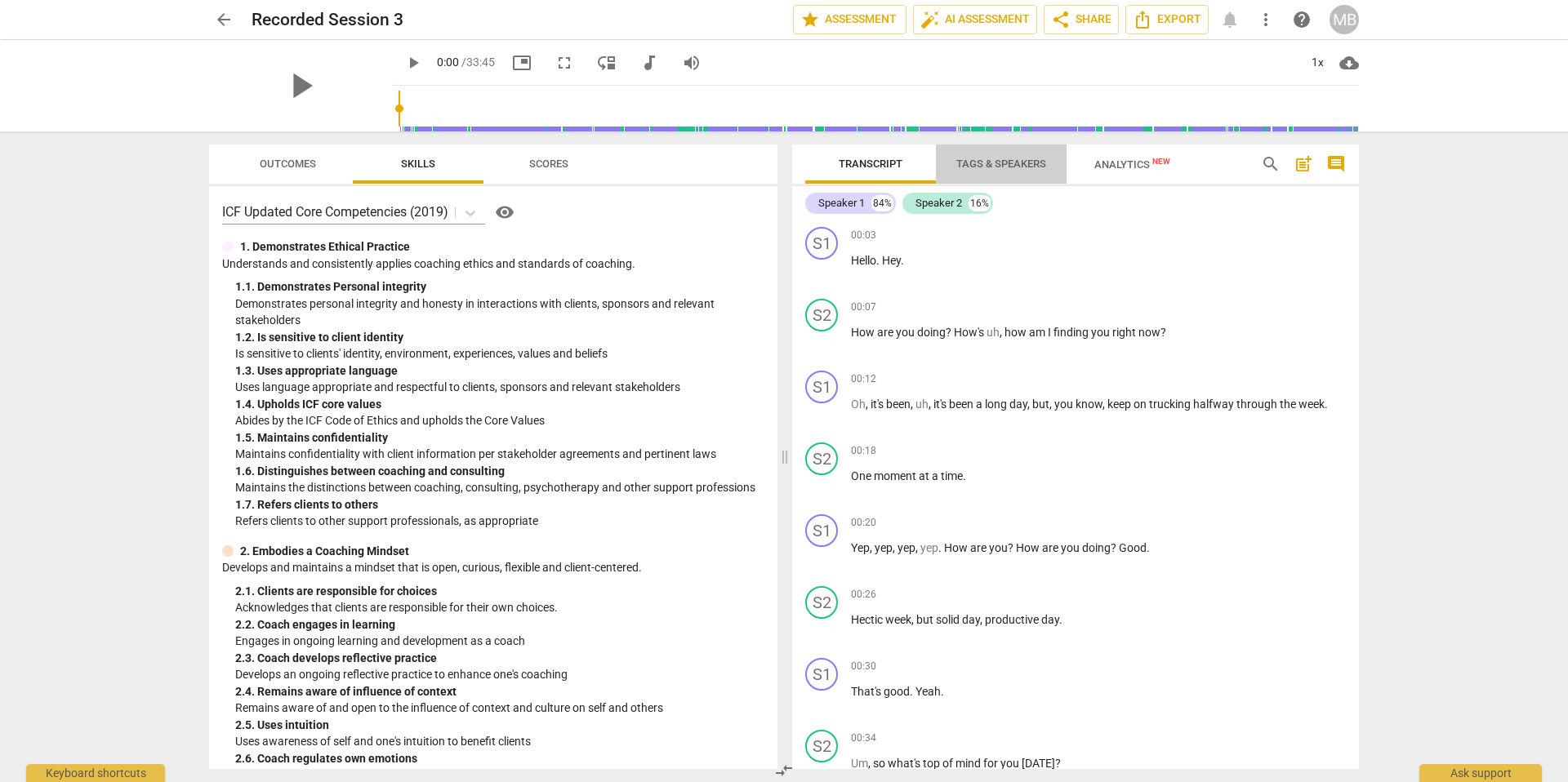
click at [1009, 167] on span "Tags & Speakers" at bounding box center [1000, 164] width 90 height 13
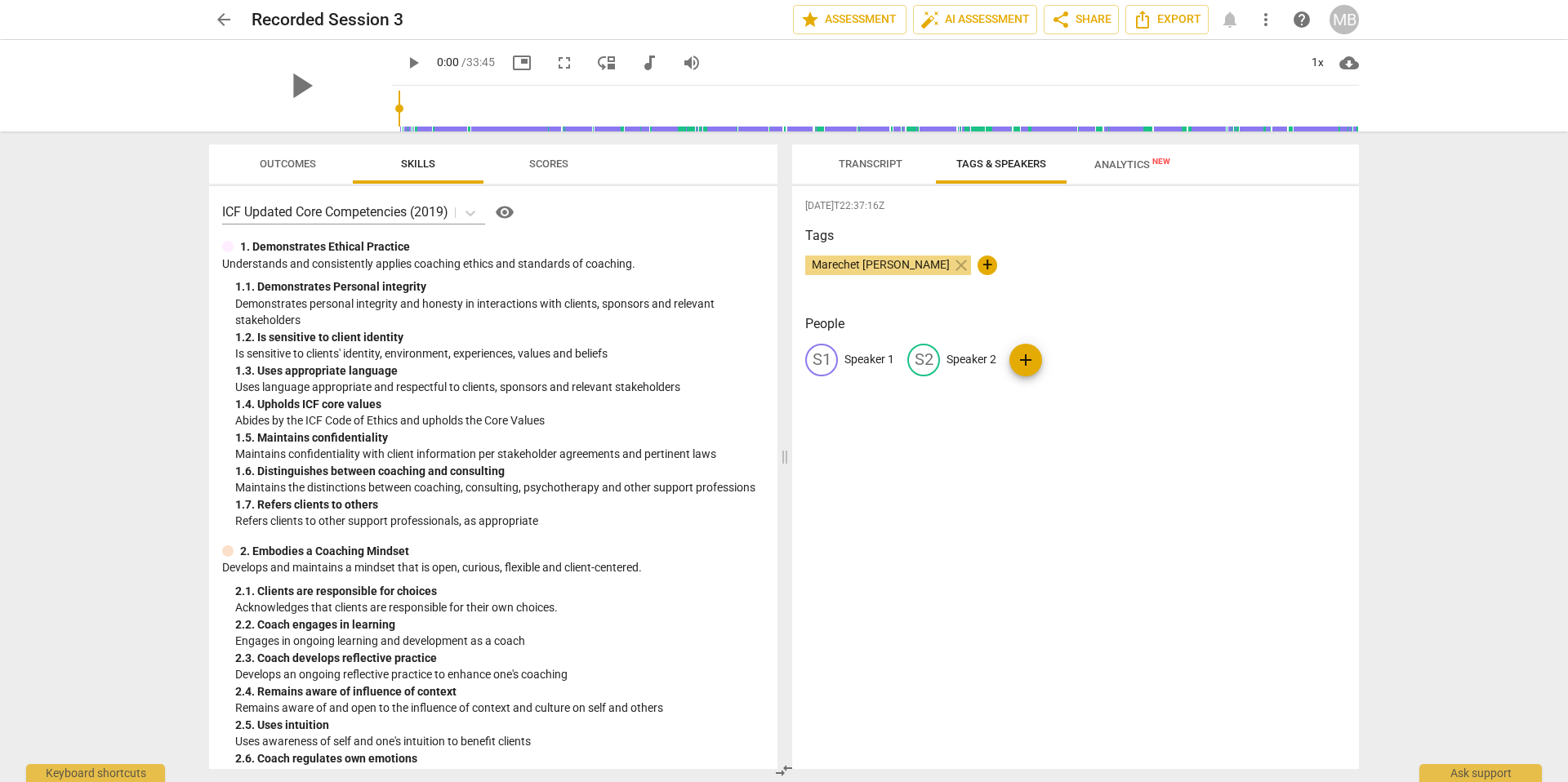
click at [883, 154] on span "Transcript" at bounding box center [871, 165] width 103 height 22
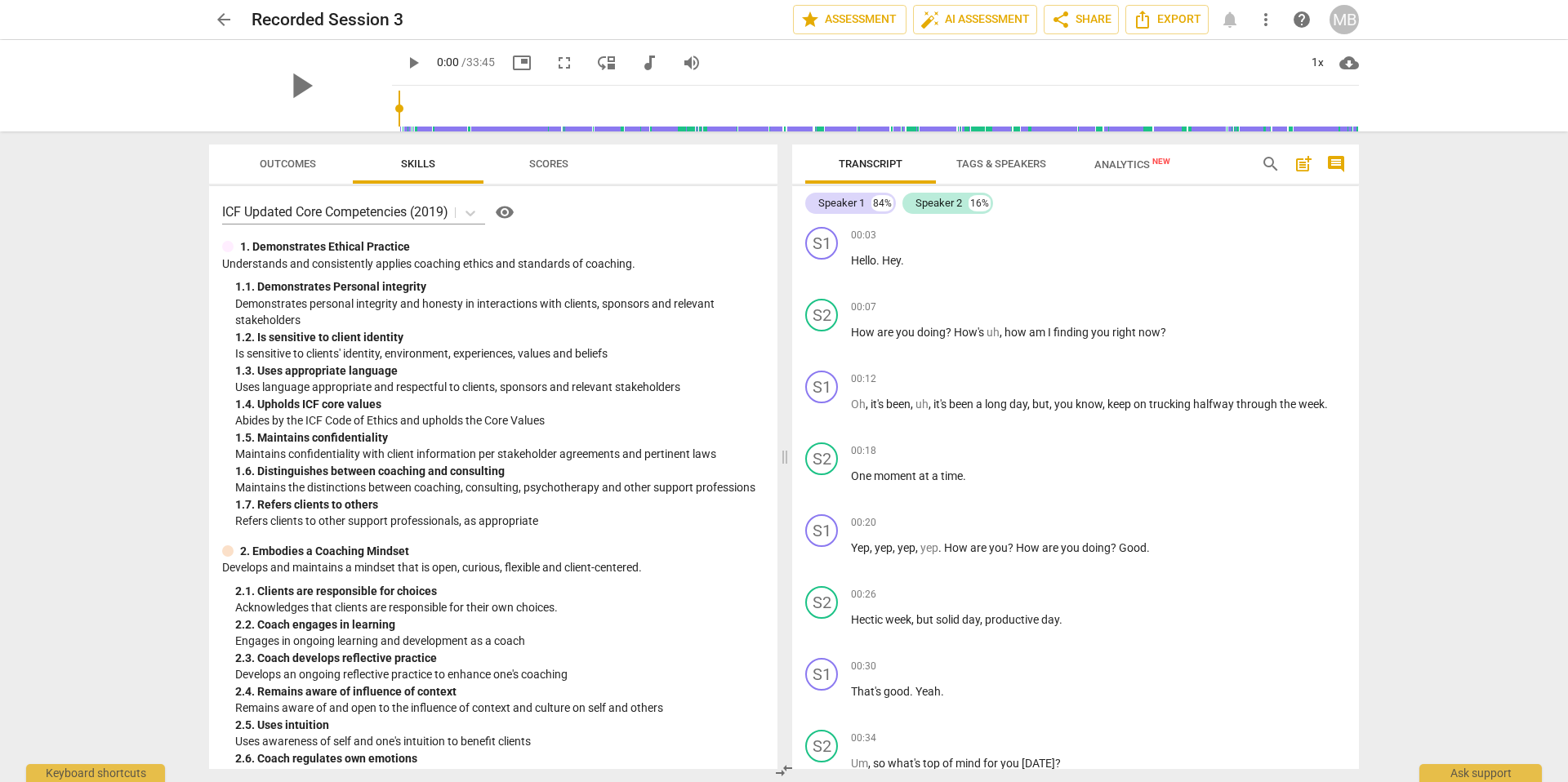
click at [990, 163] on span "Tags & Speakers" at bounding box center [1000, 164] width 90 height 13
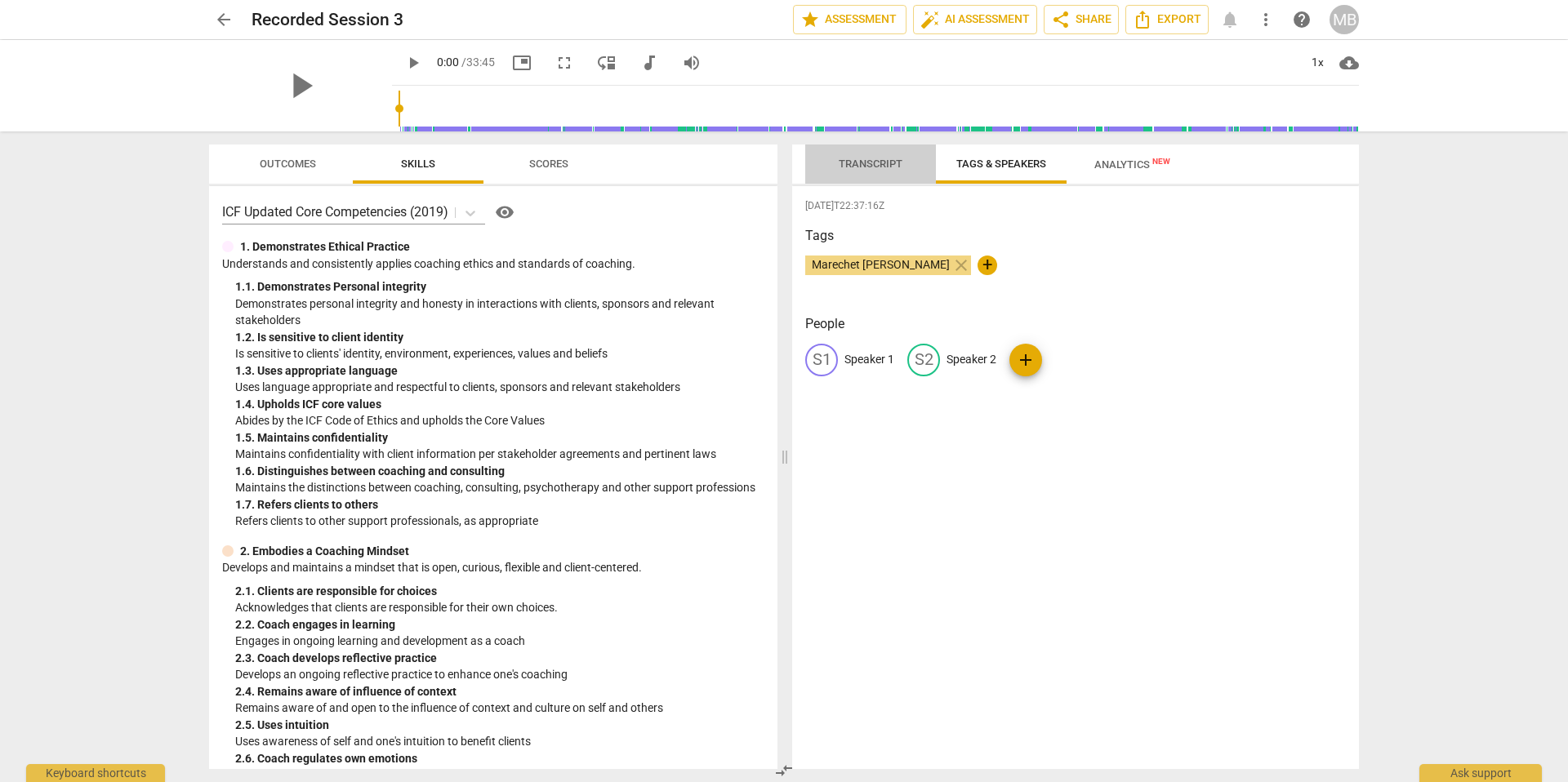
click at [898, 162] on span "Transcript" at bounding box center [870, 164] width 63 height 13
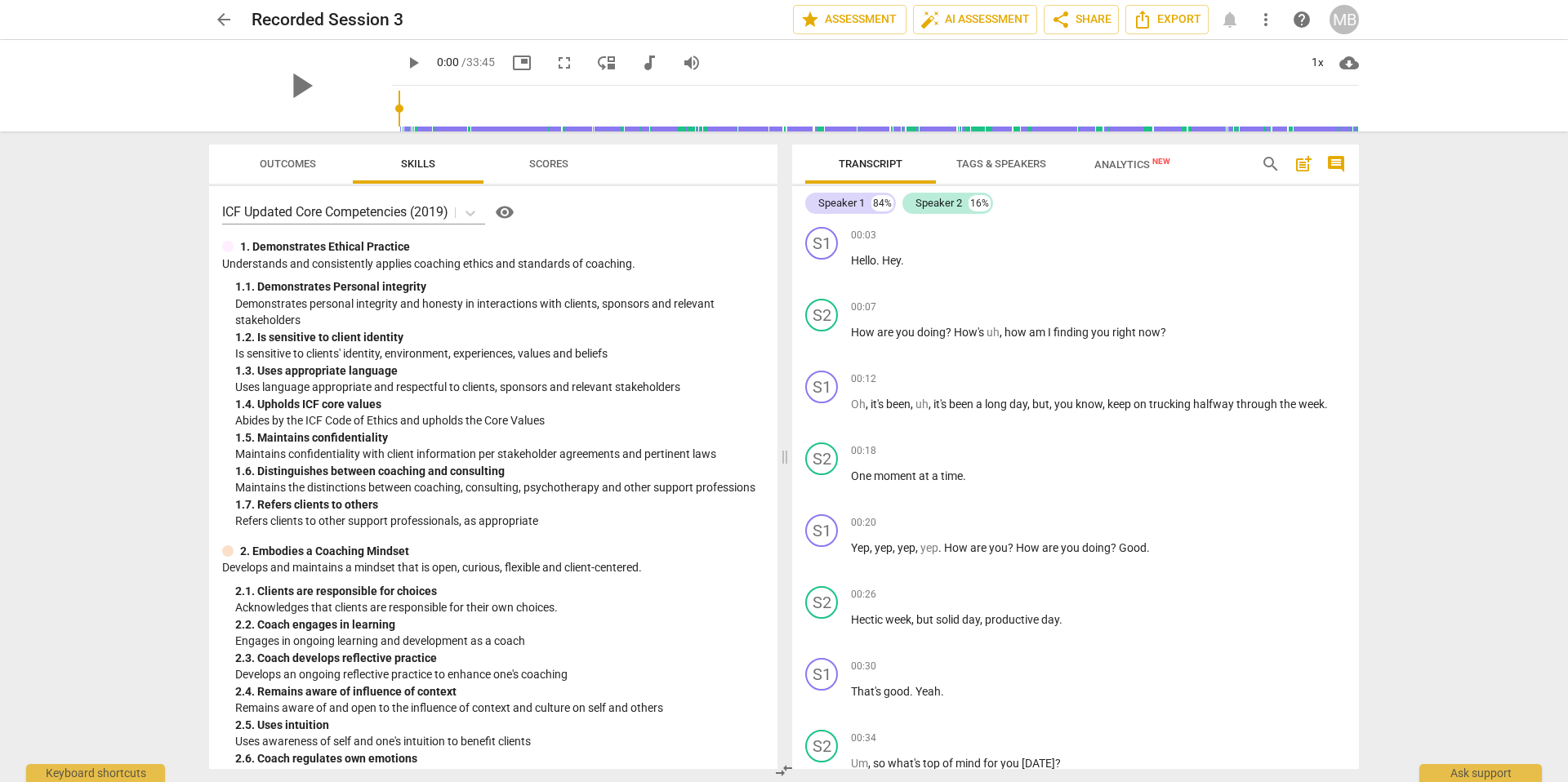
click at [1009, 170] on span "Tags & Speakers" at bounding box center [1001, 165] width 129 height 22
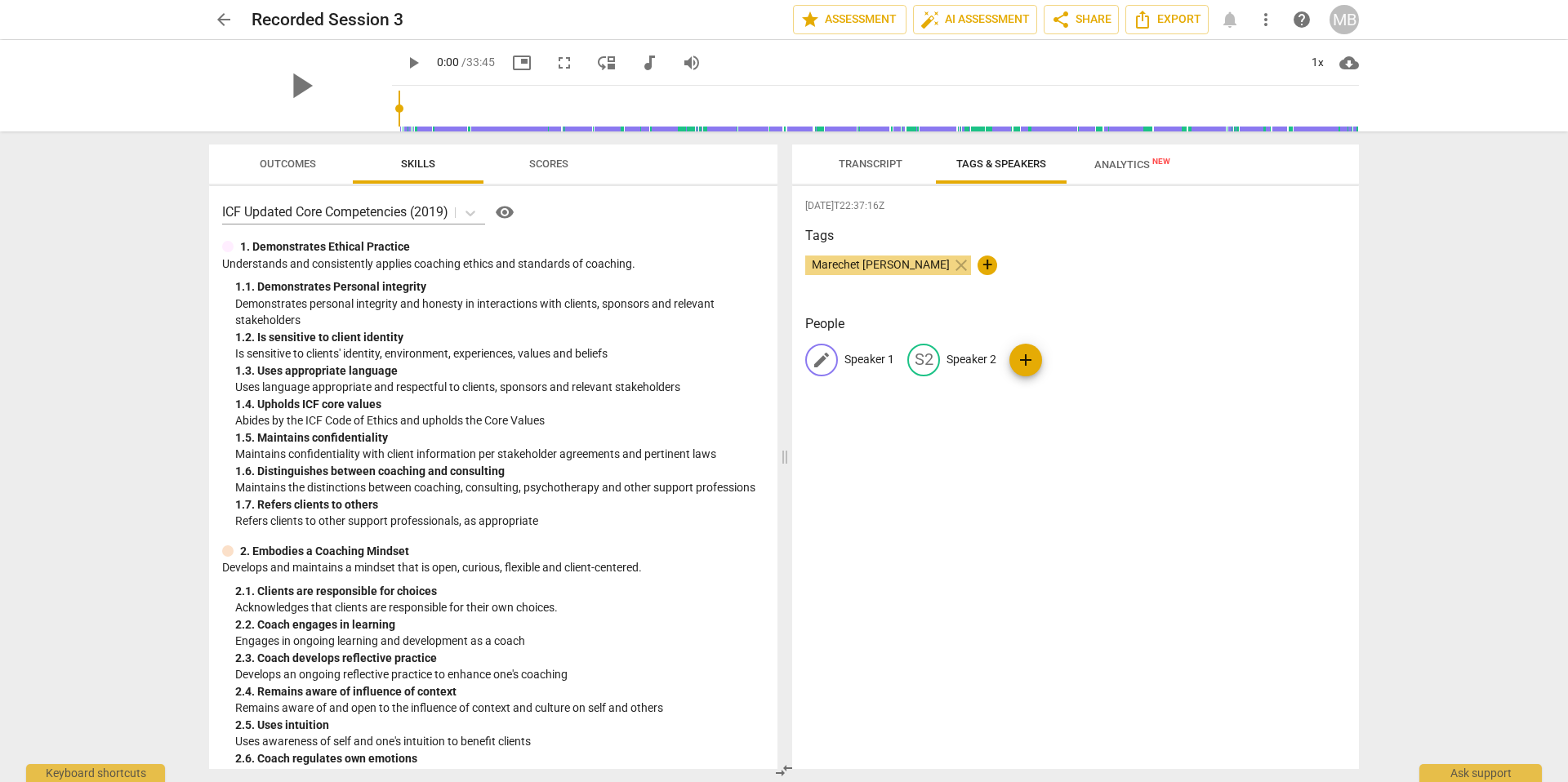
click at [857, 358] on p "Speaker 1" at bounding box center [869, 359] width 50 height 17
type input "Client"
click at [1056, 358] on p "Speaker 2" at bounding box center [1077, 359] width 50 height 17
type input "Coach"
click at [1479, 294] on div "arrow_back Recorded Session 3 Saved edit star Assessment auto_fix_high AI Asses…" at bounding box center [784, 391] width 1568 height 782
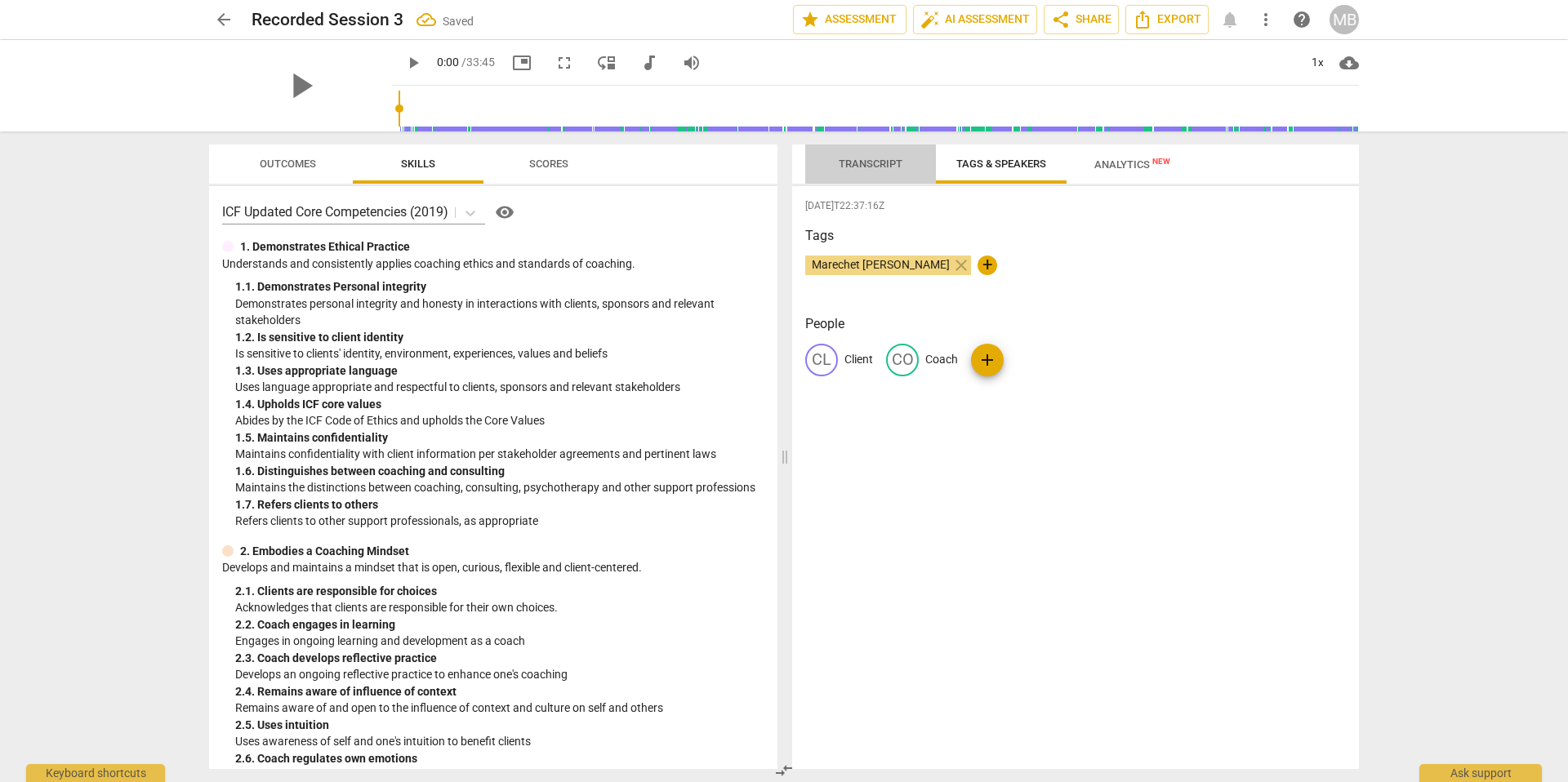
click at [853, 164] on span "Transcript" at bounding box center [870, 164] width 63 height 13
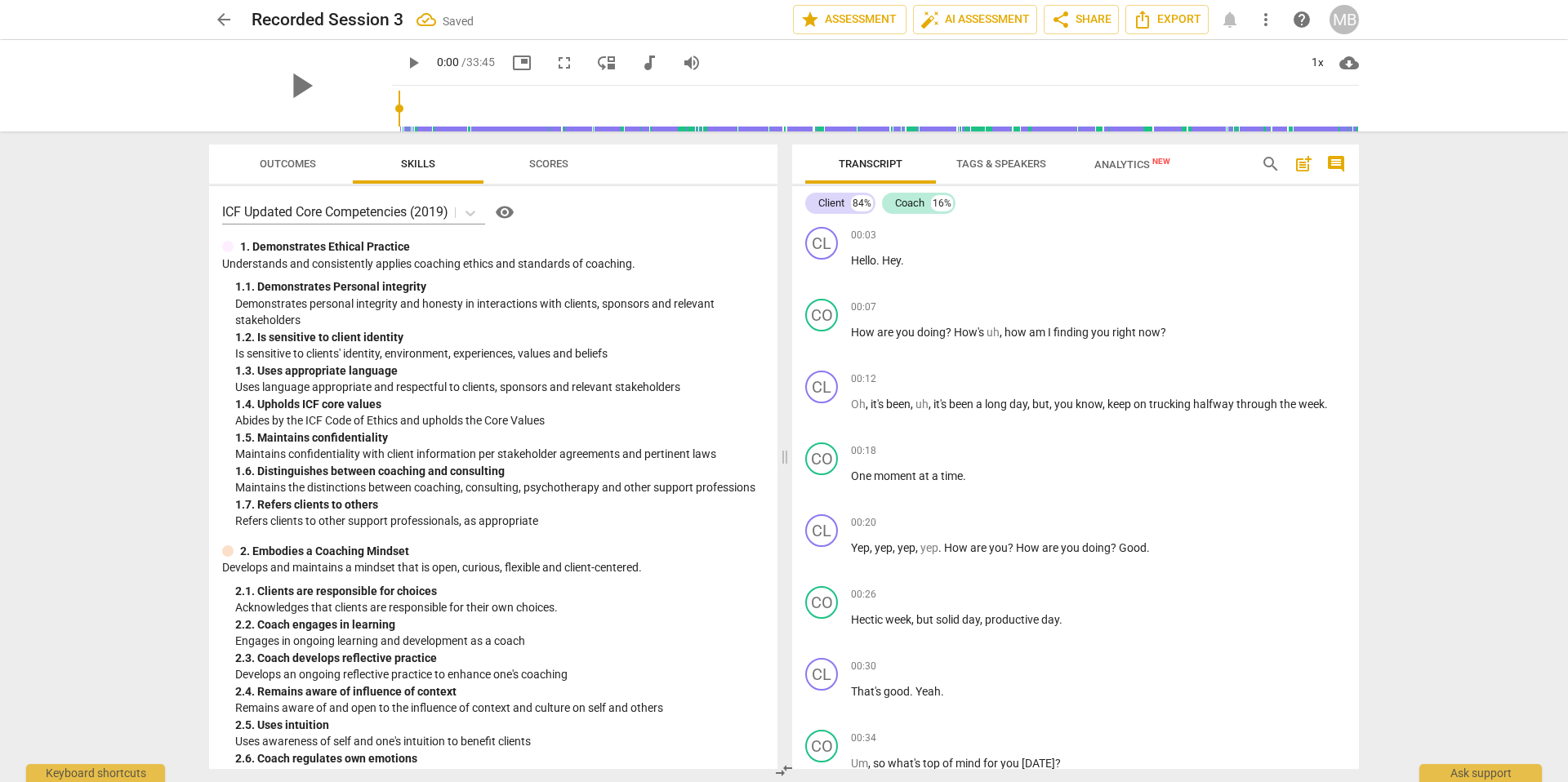
click at [1117, 175] on span "Analytics New" at bounding box center [1132, 164] width 115 height 24
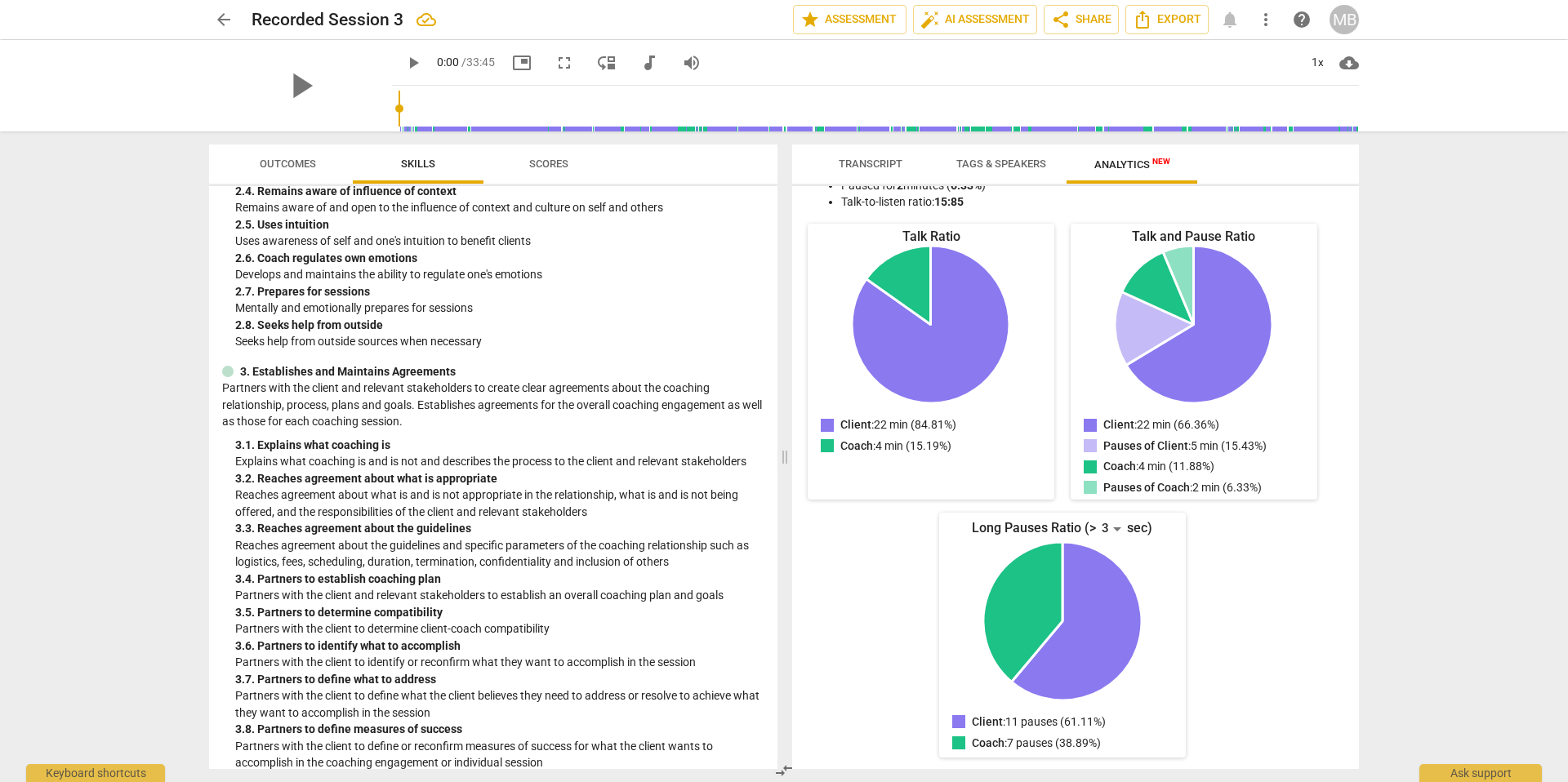
scroll to position [530, 0]
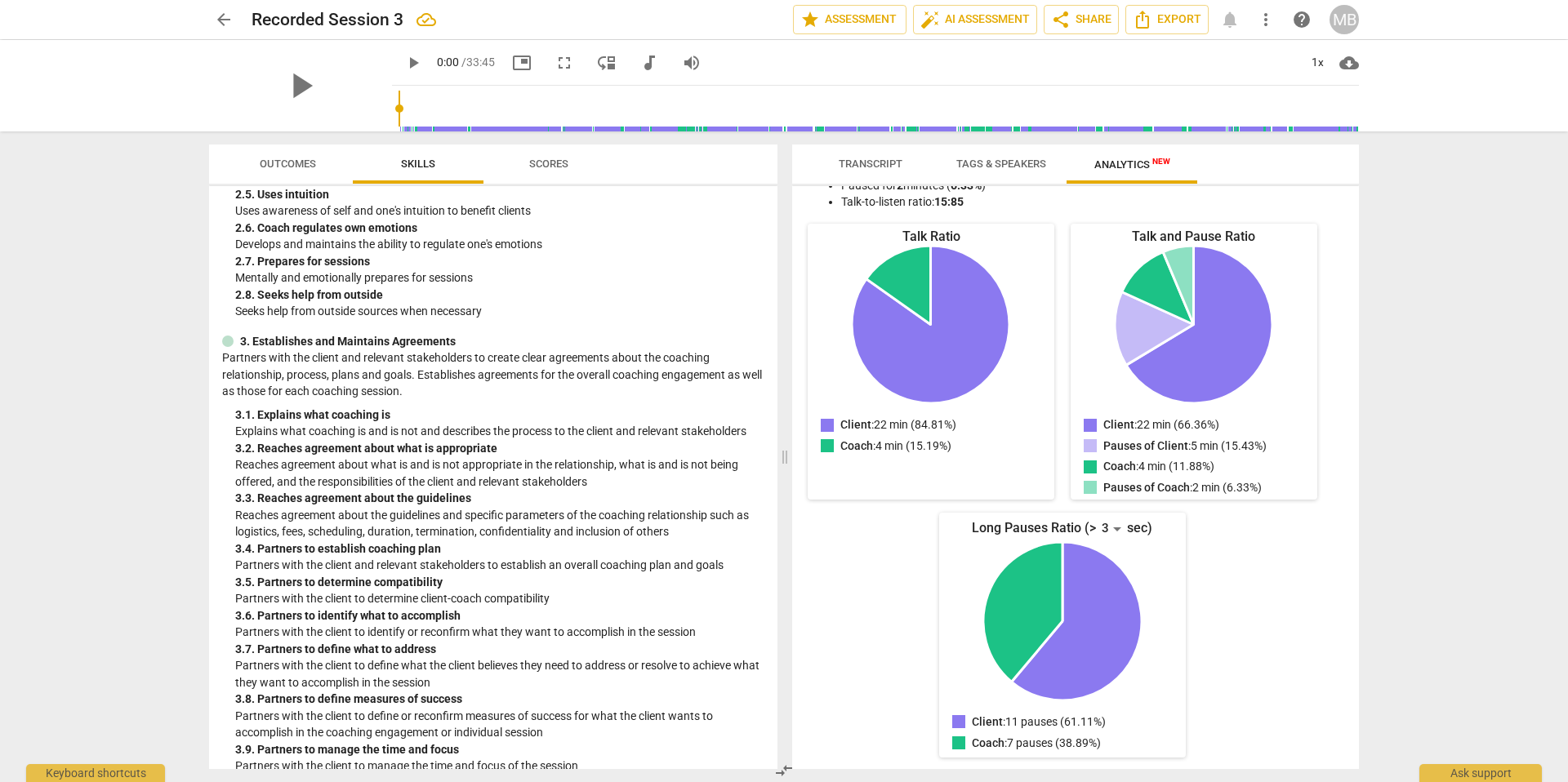
click at [882, 157] on span "Transcript" at bounding box center [870, 164] width 63 height 13
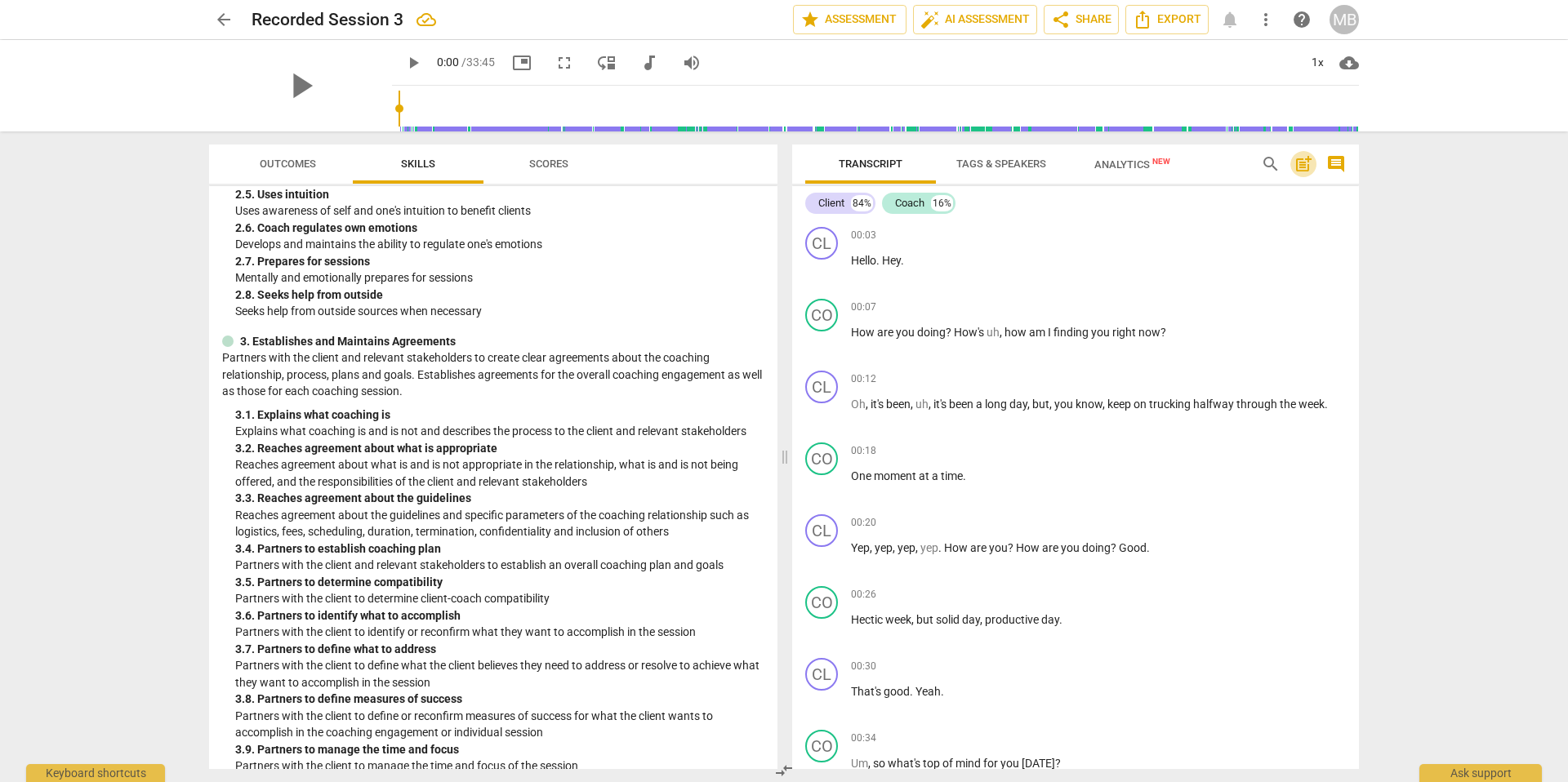
click at [1307, 171] on span "post_add" at bounding box center [1304, 165] width 20 height 20
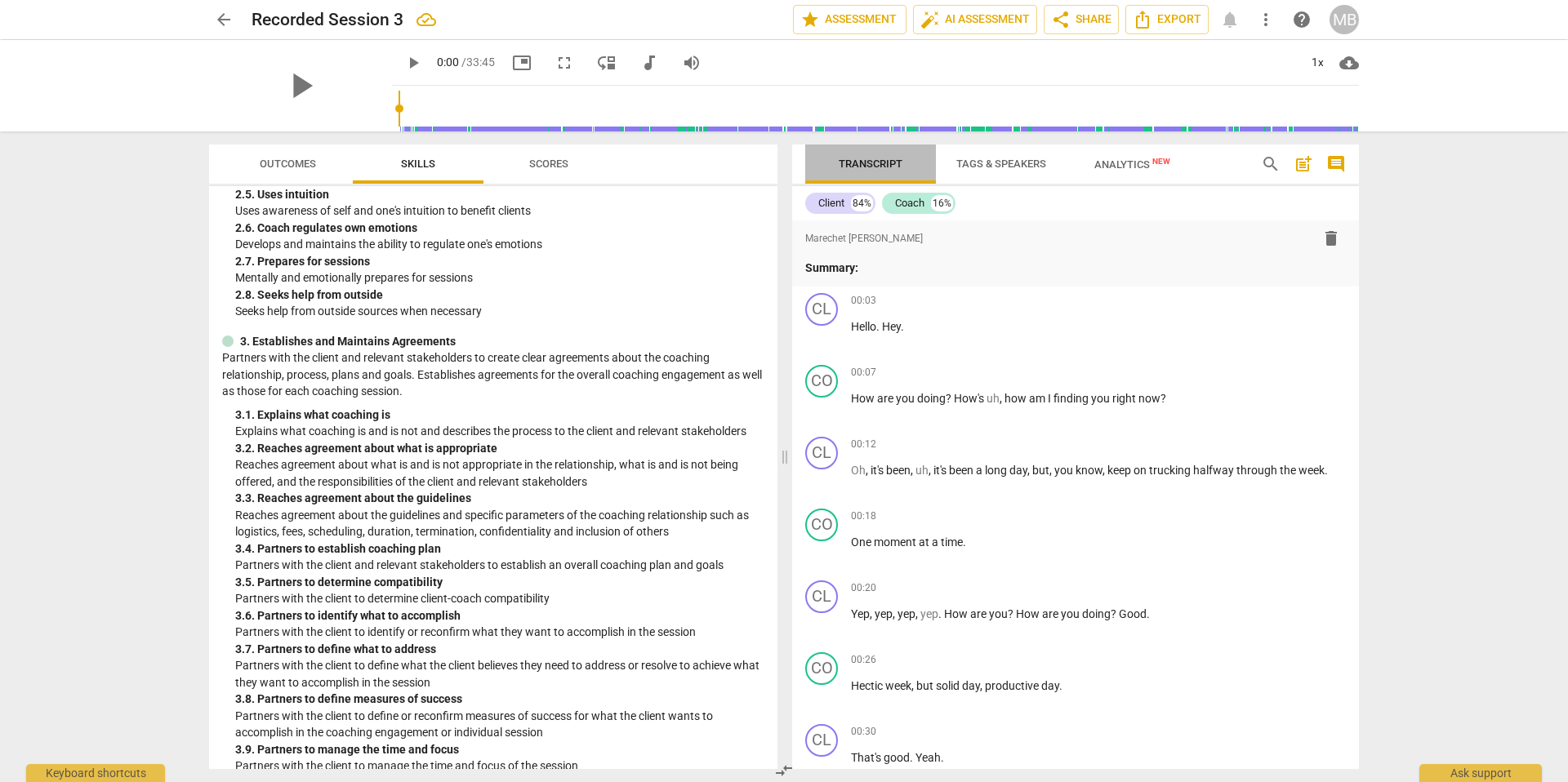
click at [884, 159] on span "Transcript" at bounding box center [870, 164] width 63 height 13
click at [1439, 230] on div "arrow_back Recorded Session 3 edit star Assessment auto_fix_high AI Assessment …" at bounding box center [784, 391] width 1568 height 782
click at [1345, 165] on span "comment" at bounding box center [1336, 165] width 20 height 20
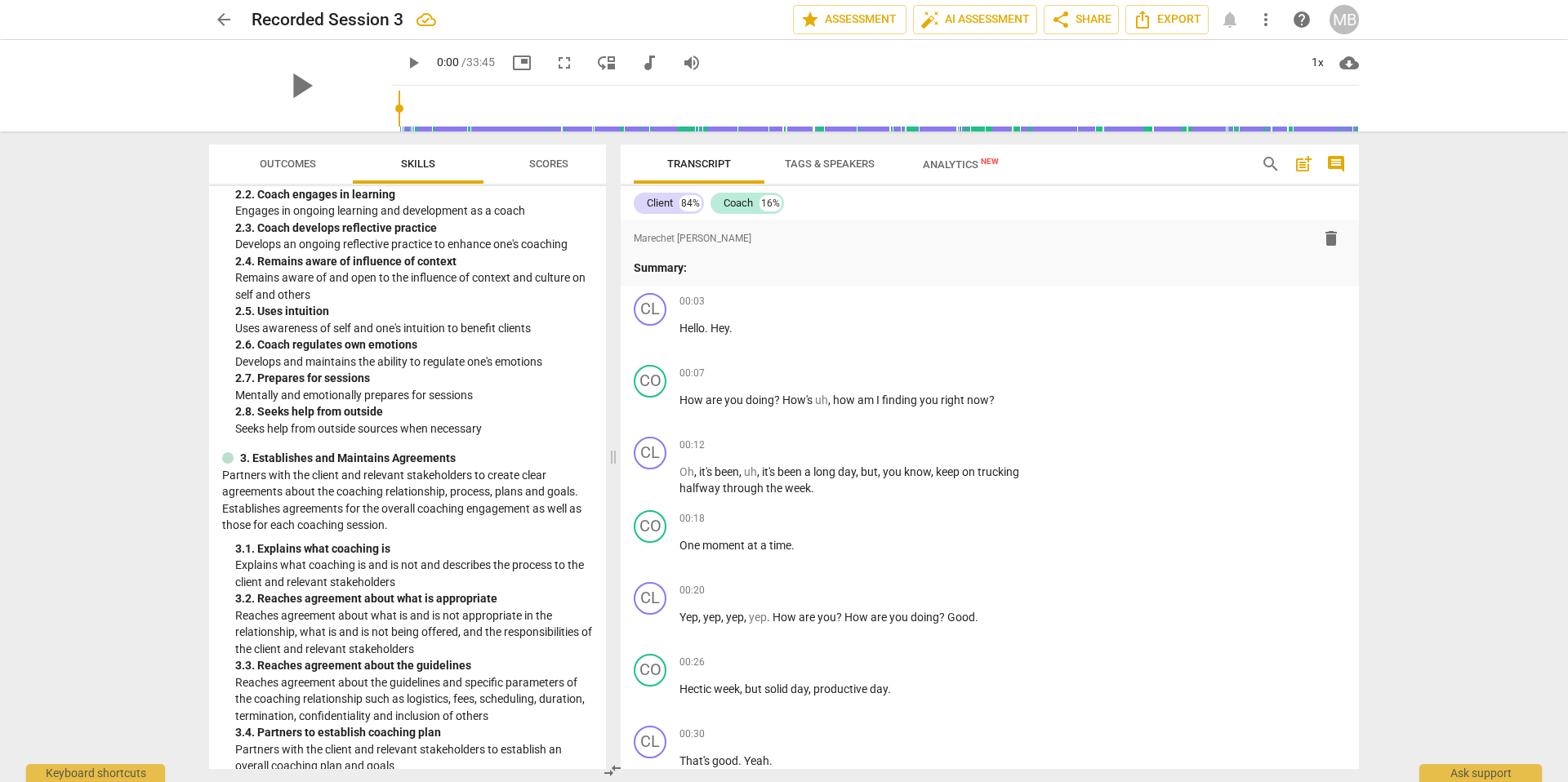
scroll to position [647, 0]
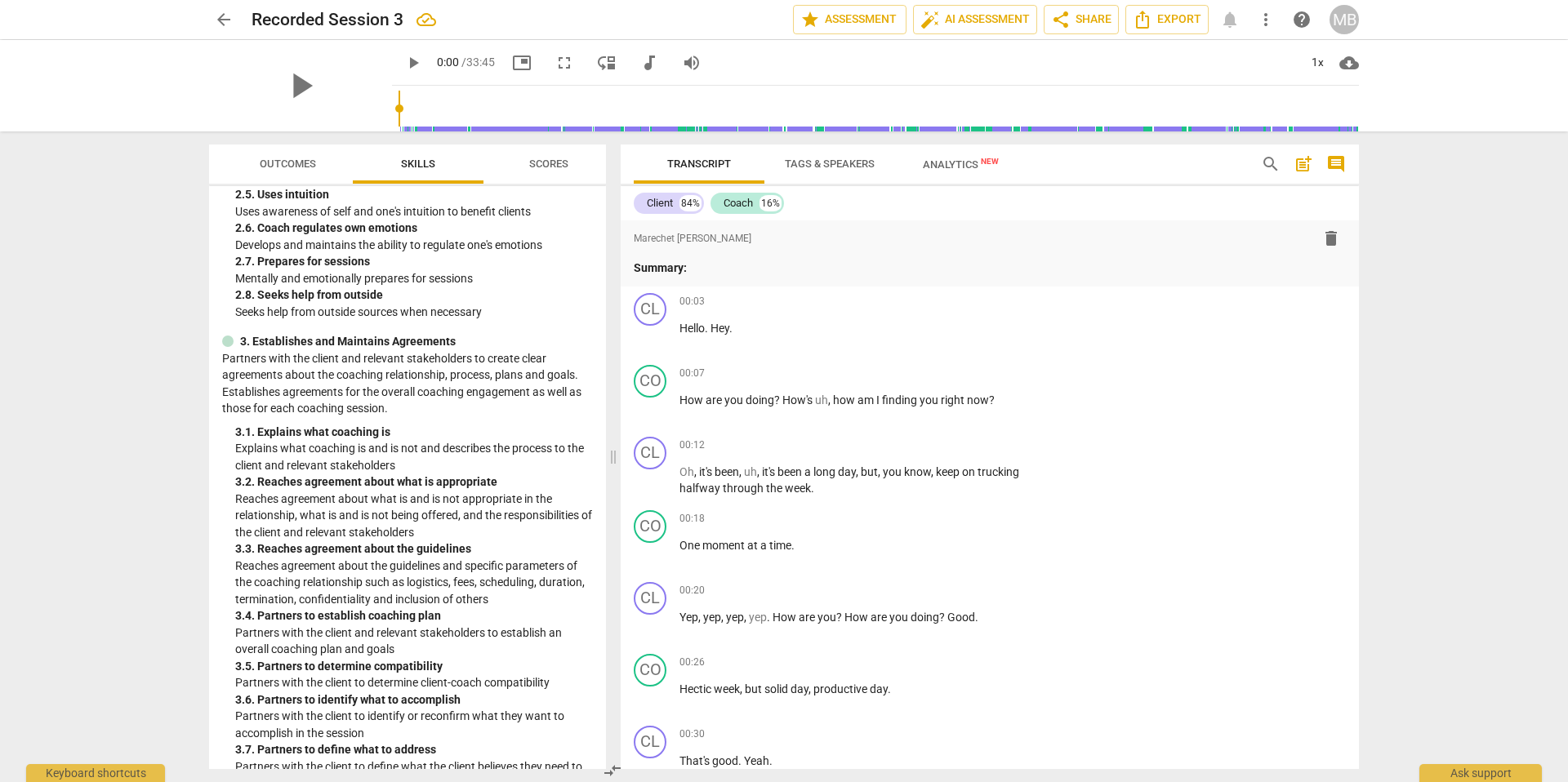
click at [729, 159] on span "Transcript" at bounding box center [699, 164] width 63 height 13
click at [1356, 62] on span "cloud_download" at bounding box center [1349, 63] width 20 height 20
click at [1448, 227] on div at bounding box center [784, 391] width 1568 height 782
click at [1188, 20] on span "Export" at bounding box center [1167, 20] width 69 height 20
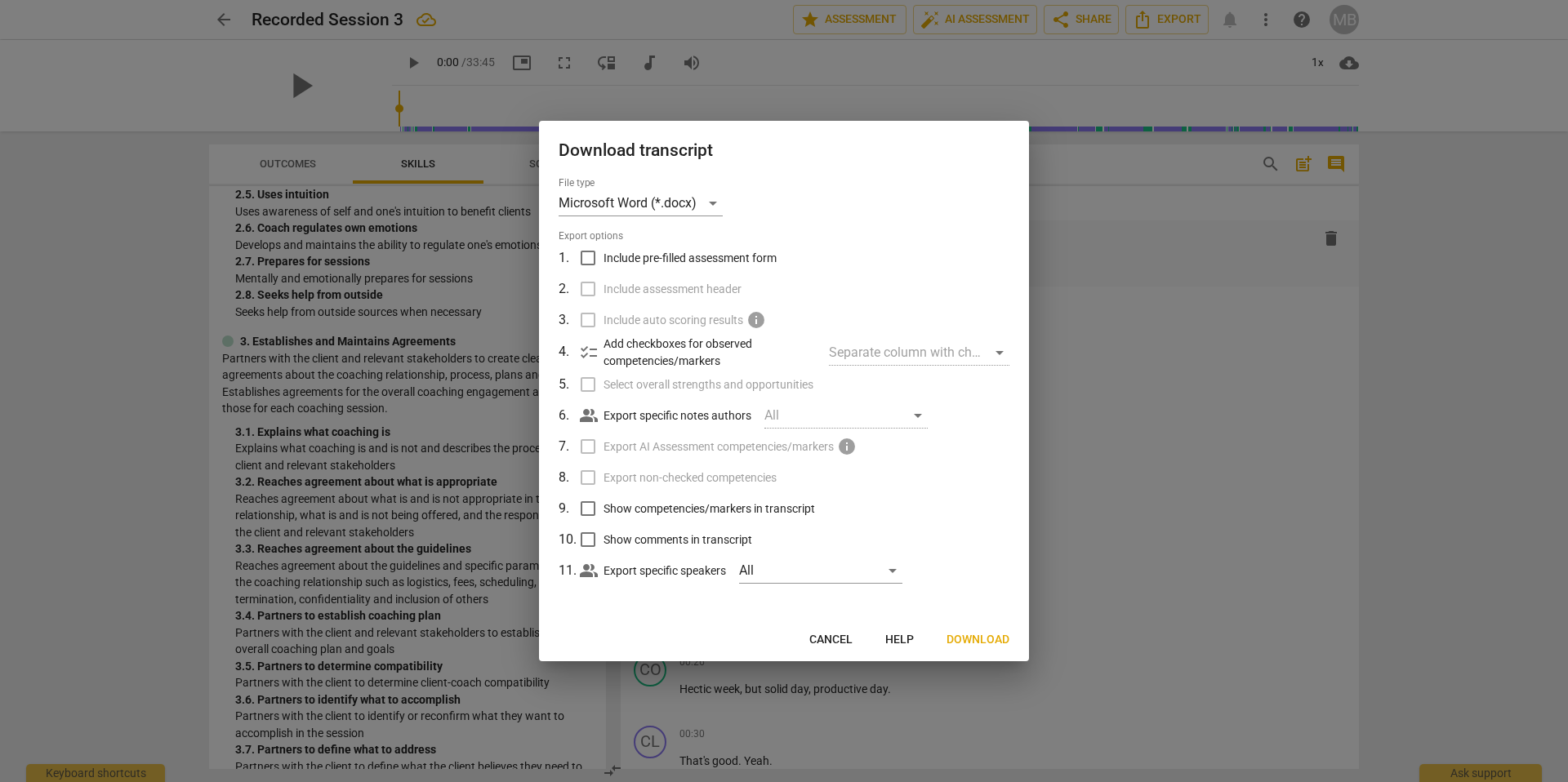
click at [990, 640] on span "Download" at bounding box center [978, 640] width 62 height 16
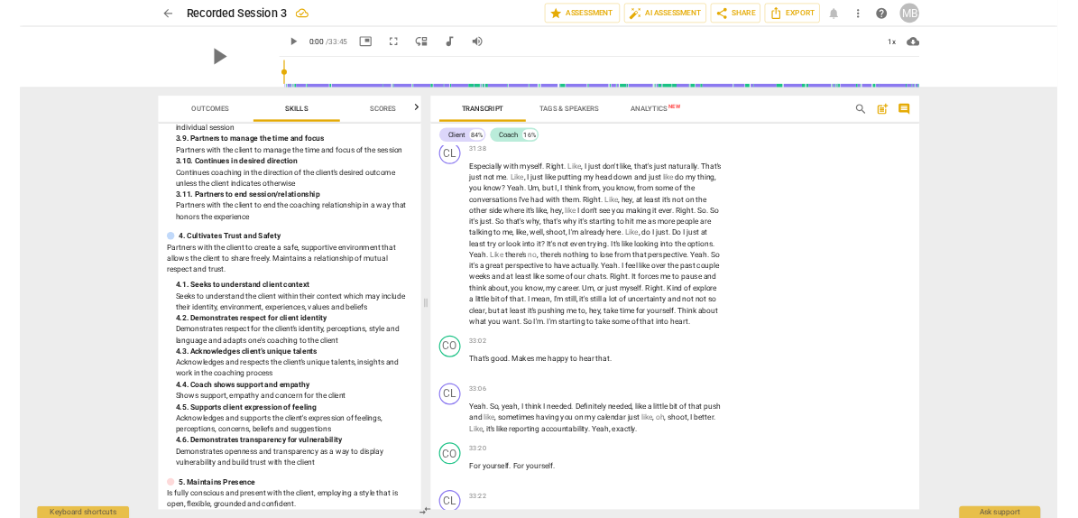
scroll to position [14720, 0]
